Goal: Navigation & Orientation: Find specific page/section

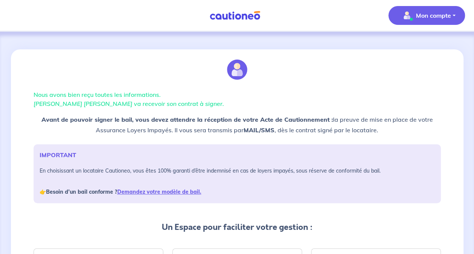
click at [416, 16] on p "Mon compte" at bounding box center [433, 15] width 35 height 9
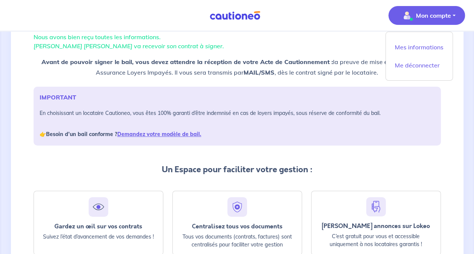
scroll to position [75, 0]
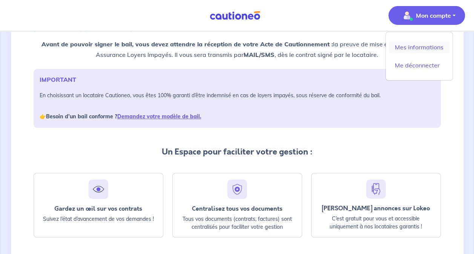
click at [413, 49] on link "Mes informations" at bounding box center [419, 47] width 61 height 12
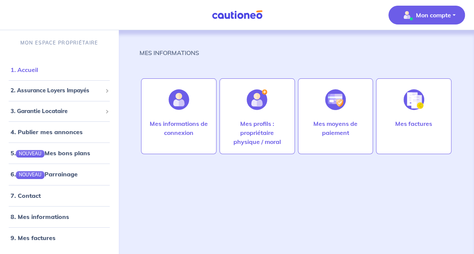
click at [38, 66] on link "1. Accueil" at bounding box center [25, 70] width 28 height 8
